Goal: Task Accomplishment & Management: Use online tool/utility

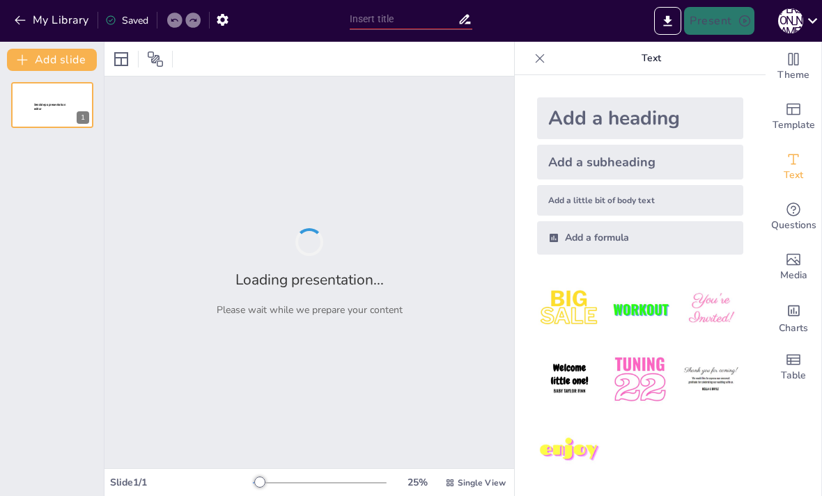
type input "The Curse of the Green: Why Jets Fans Need a Sense of Humor"
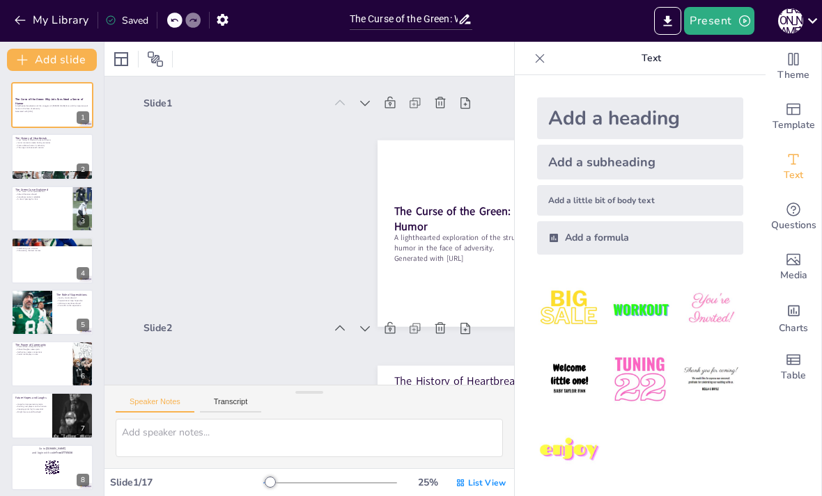
click at [718, 17] on button "Present" at bounding box center [719, 21] width 70 height 28
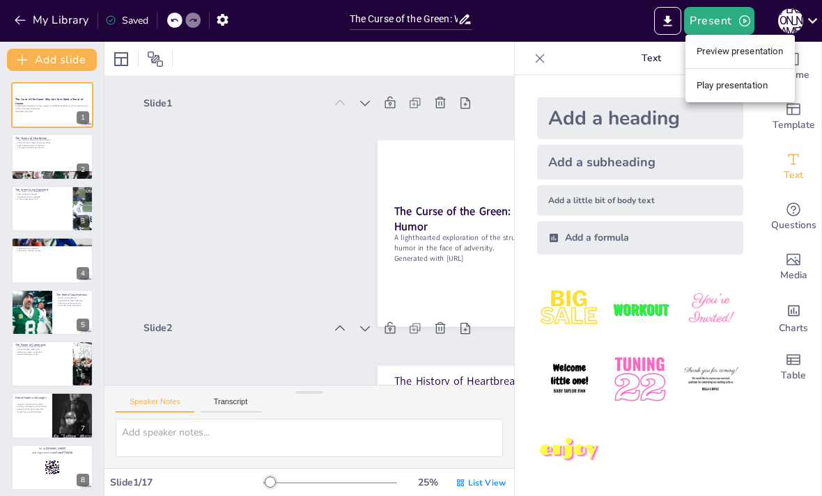
click at [735, 42] on li "Preview presentation" at bounding box center [739, 51] width 109 height 22
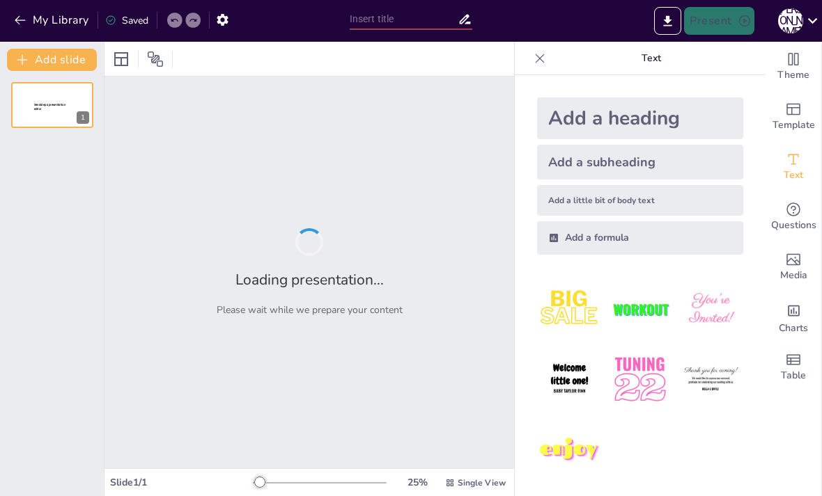
type input "The Curse of the Green: Why Jets Fans Need a Sense of Humor"
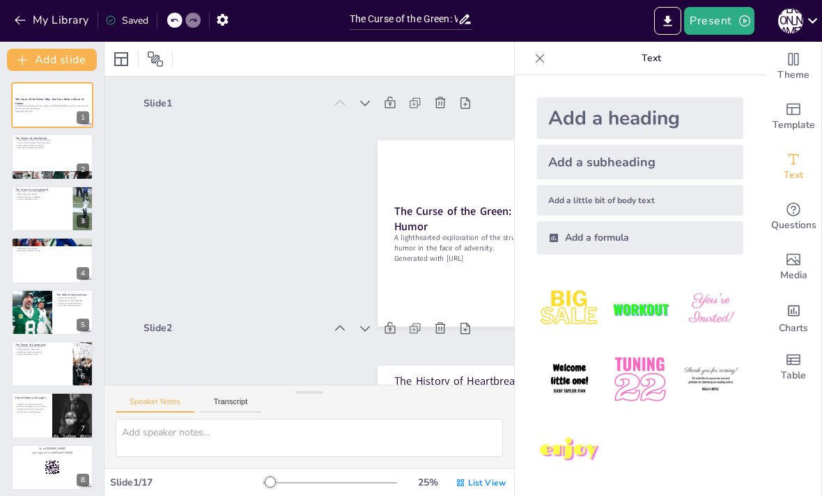
checkbox input "true"
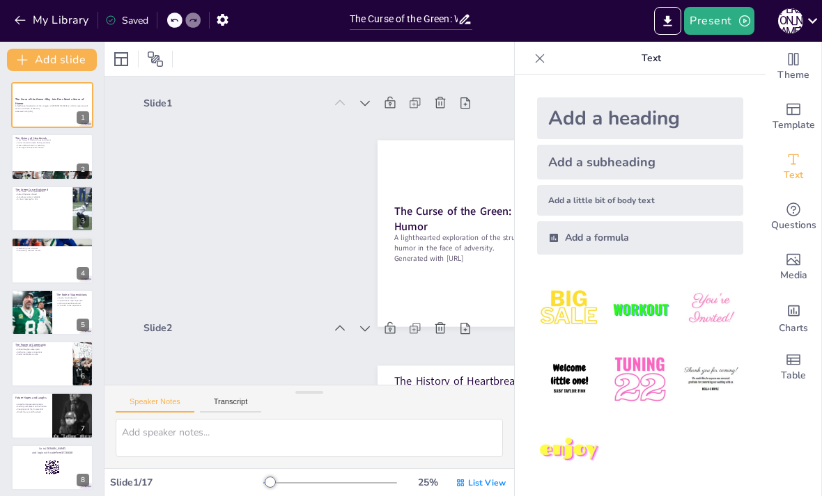
checkbox input "true"
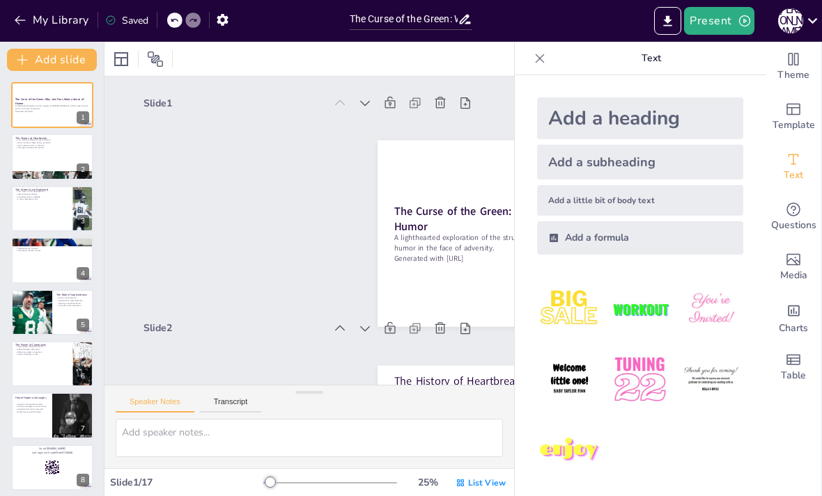
checkbox input "true"
click at [724, 21] on button "Present" at bounding box center [719, 21] width 70 height 28
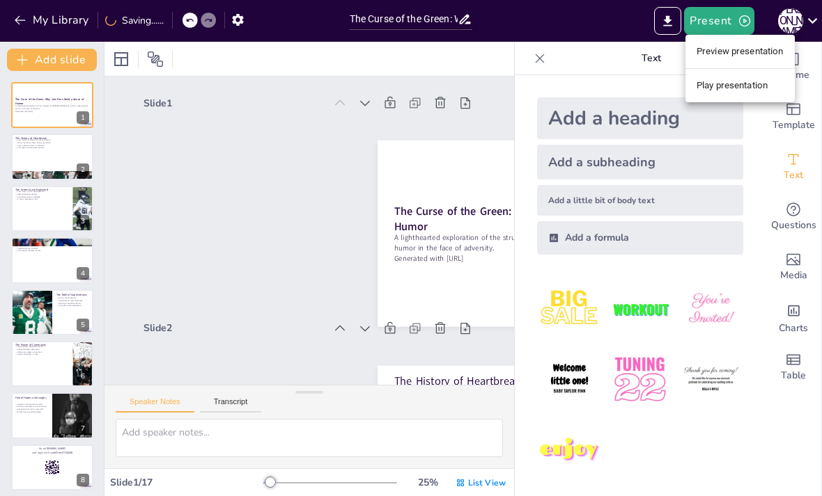
click at [741, 86] on li "Play presentation" at bounding box center [739, 85] width 109 height 22
